Goal: Navigation & Orientation: Find specific page/section

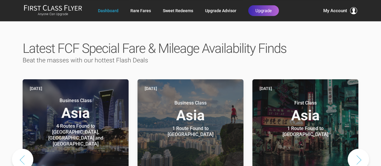
scroll to position [283, 0]
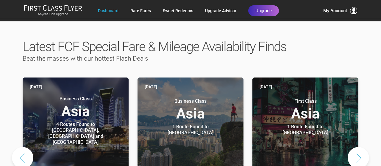
click at [358, 147] on button "Next slide" at bounding box center [357, 157] width 21 height 21
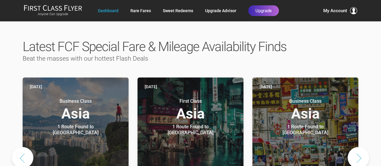
click at [358, 147] on button "Next slide" at bounding box center [357, 157] width 21 height 21
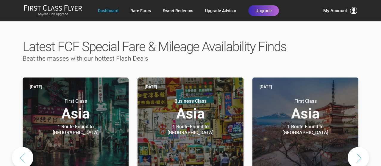
click at [358, 147] on button "Next slide" at bounding box center [357, 157] width 21 height 21
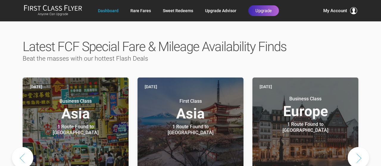
click at [358, 147] on button "Next slide" at bounding box center [357, 157] width 21 height 21
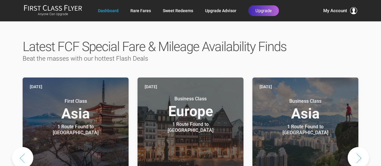
click at [358, 147] on button "Next slide" at bounding box center [357, 157] width 21 height 21
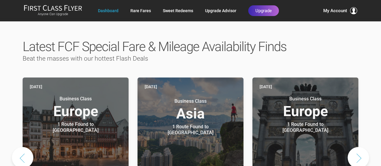
click at [358, 147] on button "Next slide" at bounding box center [357, 157] width 21 height 21
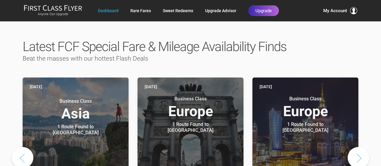
click at [358, 147] on button "Next slide" at bounding box center [357, 157] width 21 height 21
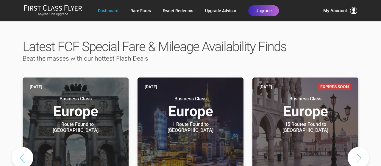
click at [358, 147] on button "Next slide" at bounding box center [357, 157] width 21 height 21
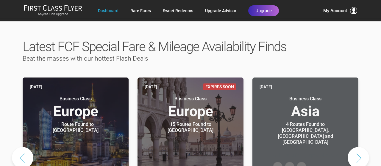
click at [358, 147] on button "Next slide" at bounding box center [357, 157] width 21 height 21
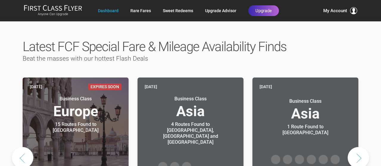
click at [358, 147] on button "Next slide" at bounding box center [357, 157] width 21 height 21
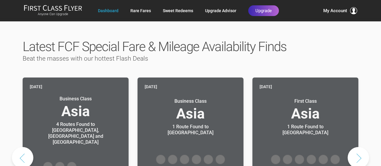
click at [358, 147] on button "Next slide" at bounding box center [357, 157] width 21 height 21
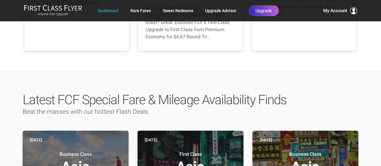
scroll to position [226, 0]
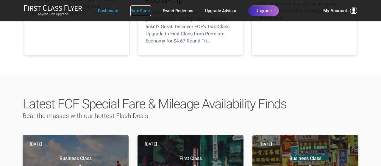
click at [145, 9] on link "Rare Fares" at bounding box center [140, 10] width 21 height 11
